Goal: Check status: Check status

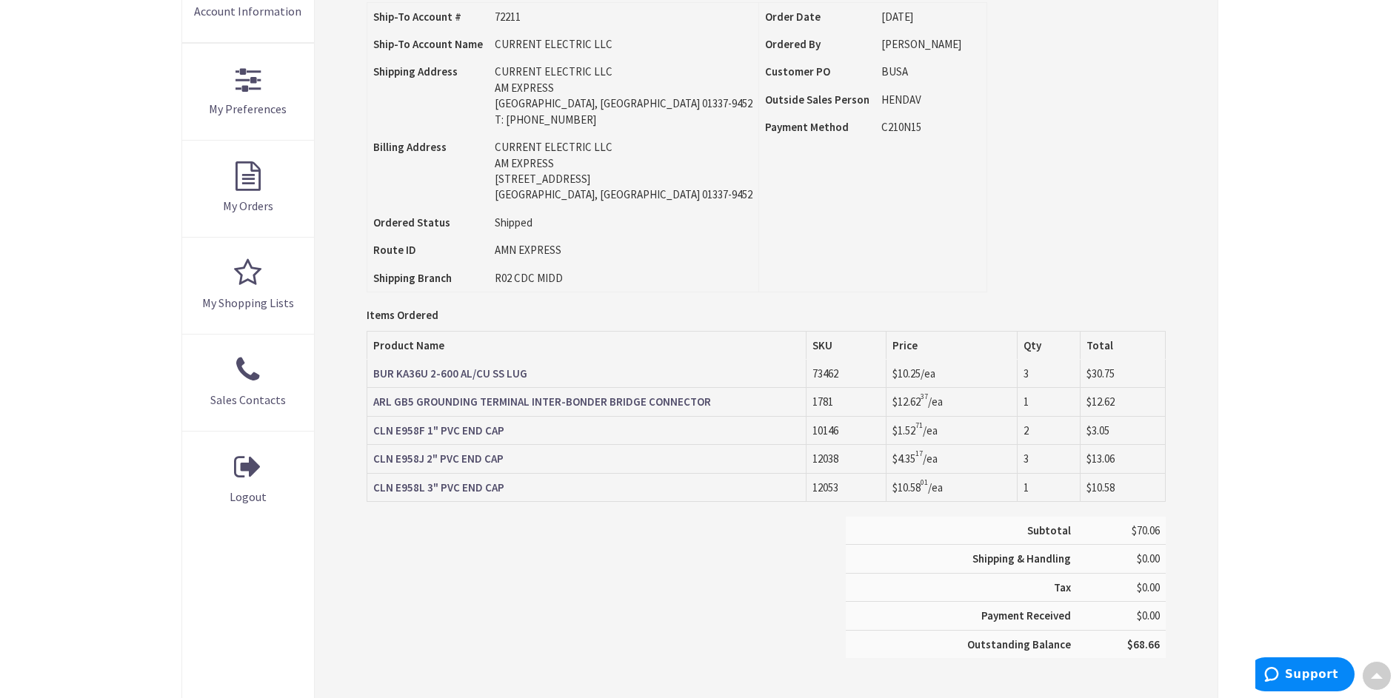
type input "[STREET_ADDRESS]"
drag, startPoint x: 535, startPoint y: 376, endPoint x: 370, endPoint y: 384, distance: 165.4
click at [370, 384] on td "BUR KA36U 2-600 AL/CU SS LUG" at bounding box center [586, 374] width 439 height 28
copy strong "BUR KA36U 2-600 AL/CU SS LUG"
click at [418, 588] on div "Subtotal $70.06 Shipping & Handling $0.00 Tax $0.00 Payment Received" at bounding box center [766, 595] width 821 height 156
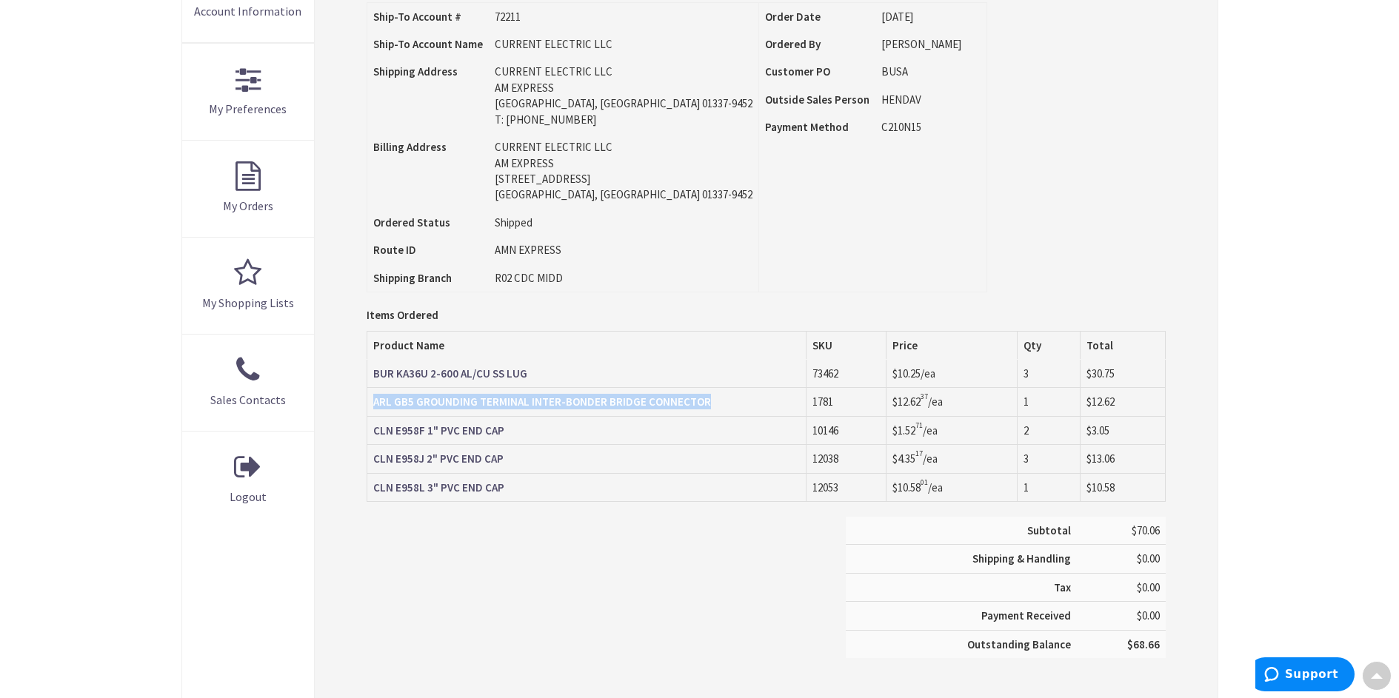
drag, startPoint x: 715, startPoint y: 401, endPoint x: 374, endPoint y: 406, distance: 341.5
click at [374, 406] on td "ARL GB5 GROUNDING TERMINAL INTER-BONDER BRIDGE CONNECTOR" at bounding box center [586, 402] width 439 height 28
copy strong "ARL GB5 GROUNDING TERMINAL INTER-BONDER BRIDGE CONNECTOR"
click at [454, 579] on div "Subtotal $70.06 Shipping & Handling $0.00 Tax $0.00 Payment Received" at bounding box center [766, 595] width 821 height 156
drag, startPoint x: 507, startPoint y: 438, endPoint x: 373, endPoint y: 436, distance: 134.1
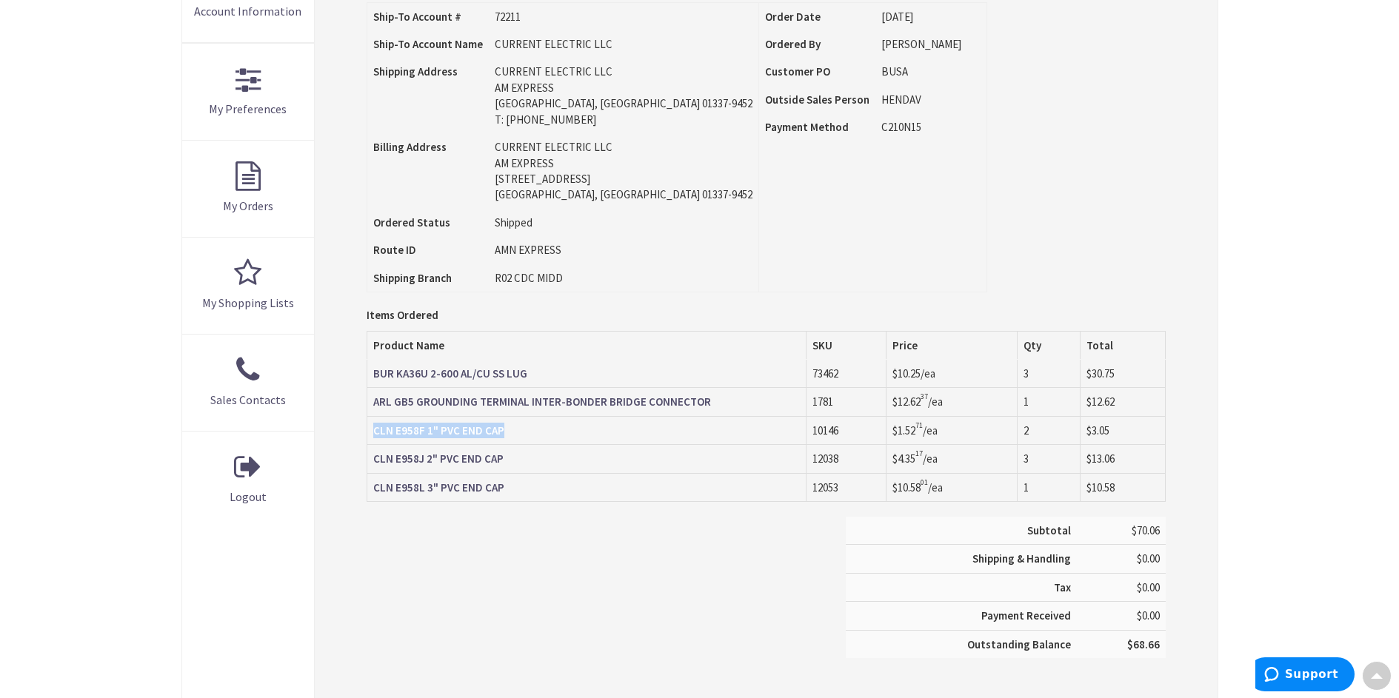
click at [373, 436] on td "CLN E958F 1" PVC END CAP" at bounding box center [586, 430] width 439 height 28
copy strong "CLN E958F 1" PVC END CAP"
click at [516, 620] on div "Subtotal $70.06 Shipping & Handling $0.00 Tax $0.00 Payment Received" at bounding box center [766, 595] width 821 height 156
drag, startPoint x: 507, startPoint y: 462, endPoint x: 373, endPoint y: 464, distance: 134.1
click at [373, 464] on td "CLN E958J 2" PVC END CAP" at bounding box center [586, 459] width 439 height 28
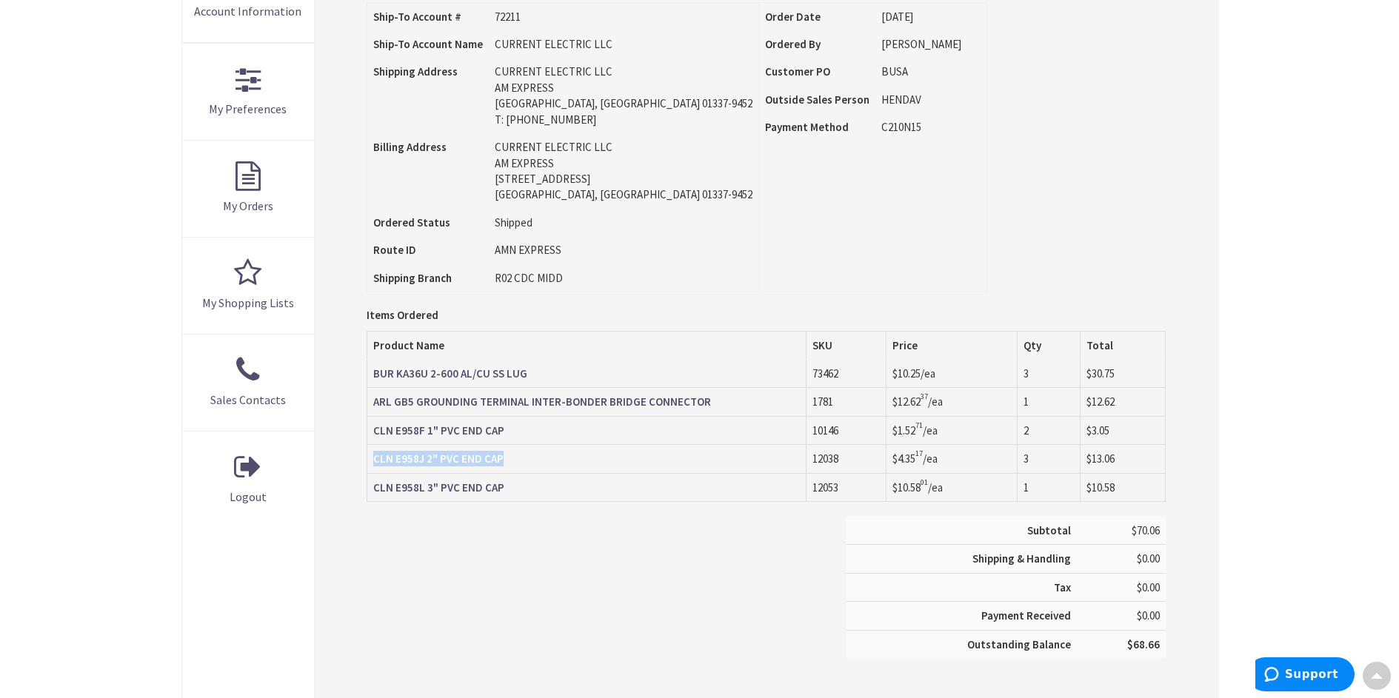
copy strong "CLN E958J 2" PVC END CAP"
click at [481, 593] on div "Subtotal $70.06 Shipping & Handling $0.00 Tax $0.00 Payment Received" at bounding box center [766, 595] width 821 height 156
drag, startPoint x: 504, startPoint y: 490, endPoint x: 372, endPoint y: 490, distance: 132.6
click at [372, 490] on td "CLN E958L 3" PVC END CAP" at bounding box center [586, 487] width 439 height 28
copy strong "CLN E958L 3" PVC END CAP"
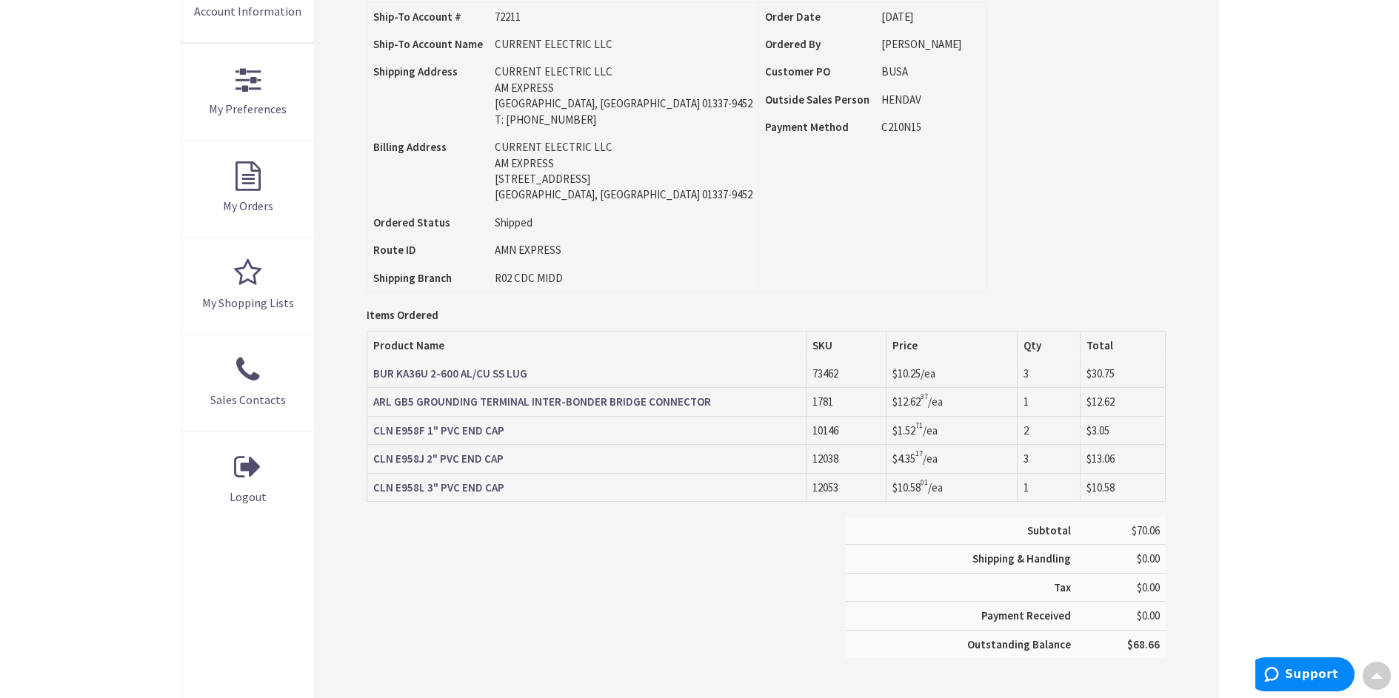
click at [509, 587] on div "Subtotal $70.06 Shipping & Handling $0.00 Tax $0.00 Payment Received" at bounding box center [766, 595] width 821 height 156
drag, startPoint x: 513, startPoint y: 461, endPoint x: 375, endPoint y: 461, distance: 137.8
click at [375, 461] on td "CLN E958J 2" PVC END CAP" at bounding box center [586, 459] width 439 height 28
copy strong "CLN E958J 2" PVC END CAP"
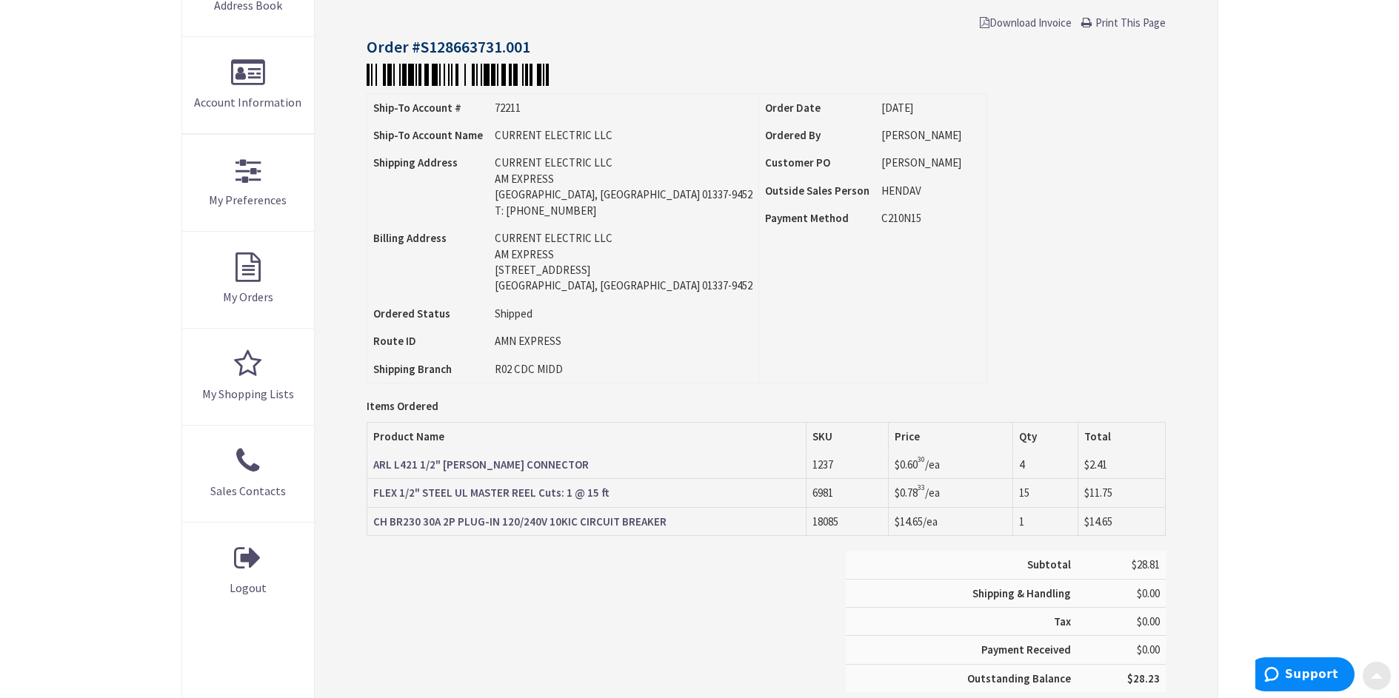
scroll to position [296, 0]
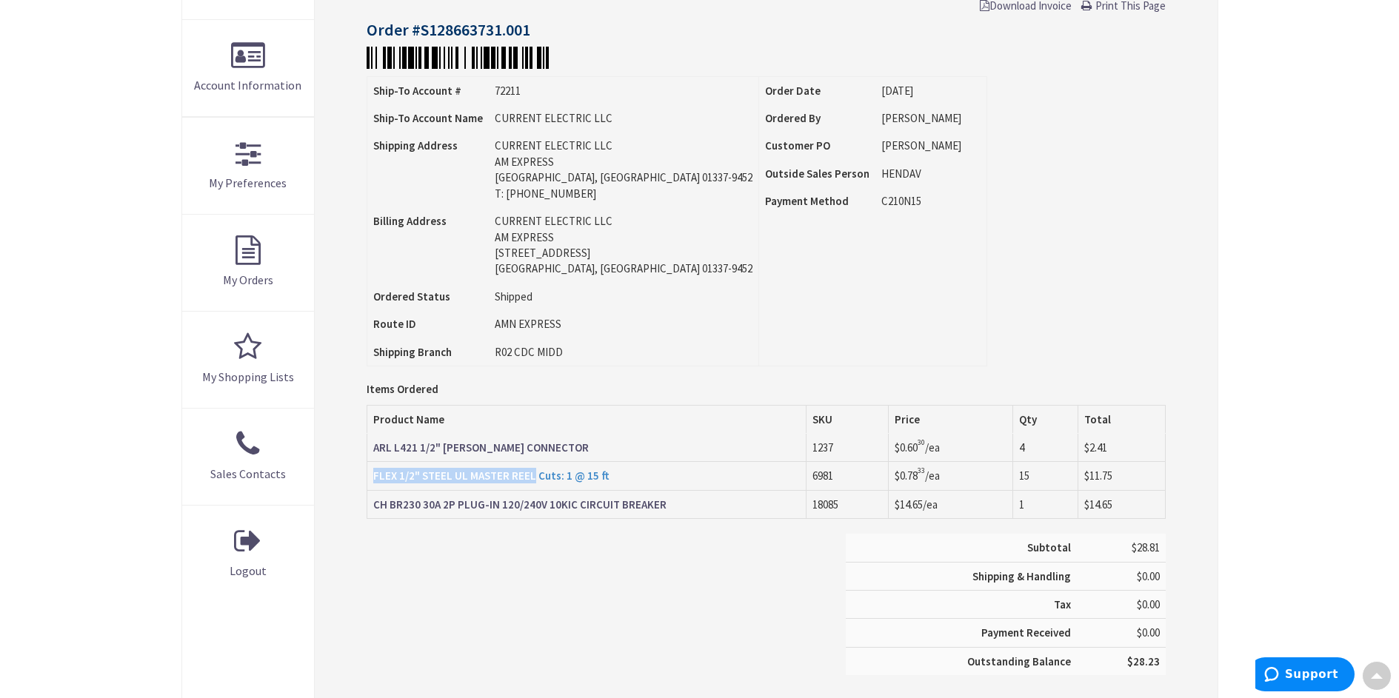
drag, startPoint x: 370, startPoint y: 478, endPoint x: 535, endPoint y: 476, distance: 164.4
click at [535, 476] on td "FLEX 1/2" STEEL UL MASTER REEL Cuts: 1 @ 15 ft" at bounding box center [586, 476] width 439 height 28
copy strong "FLEX 1/2" STEEL UL MASTER REEL"
click at [486, 567] on div "Subtotal $28.81 Shipping & Handling $0.00 Tax $0.00 Payment Received" at bounding box center [766, 612] width 821 height 156
drag, startPoint x: 587, startPoint y: 450, endPoint x: 370, endPoint y: 453, distance: 217.8
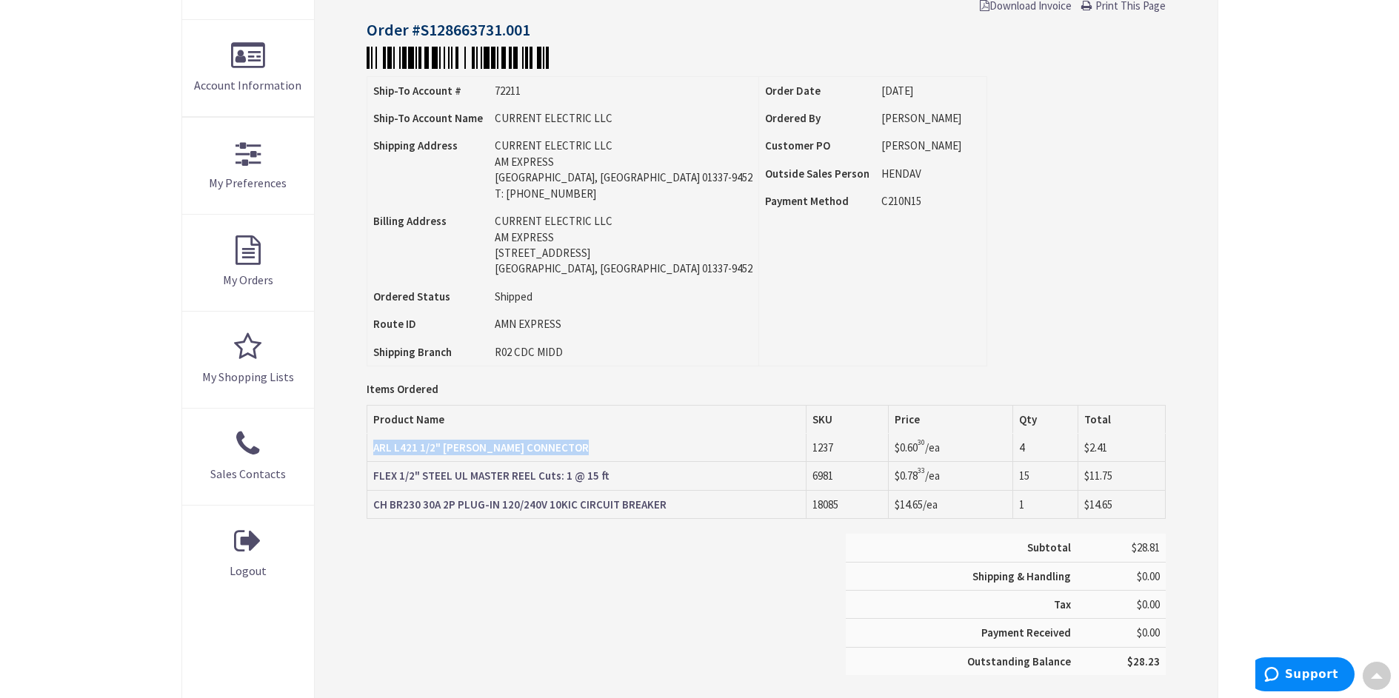
click at [370, 453] on td "ARL L421 1/2" DC GREENFIELD CONNECTOR" at bounding box center [586, 448] width 439 height 28
copy strong "ARL L421 1/2" DC GREENFIELD CONNECTOR"
click at [1338, 116] on div "Skip to Content Toggle Nav Search Cart My Cart Close" at bounding box center [699, 390] width 1399 height 1312
